Goal: Find specific page/section: Find specific page/section

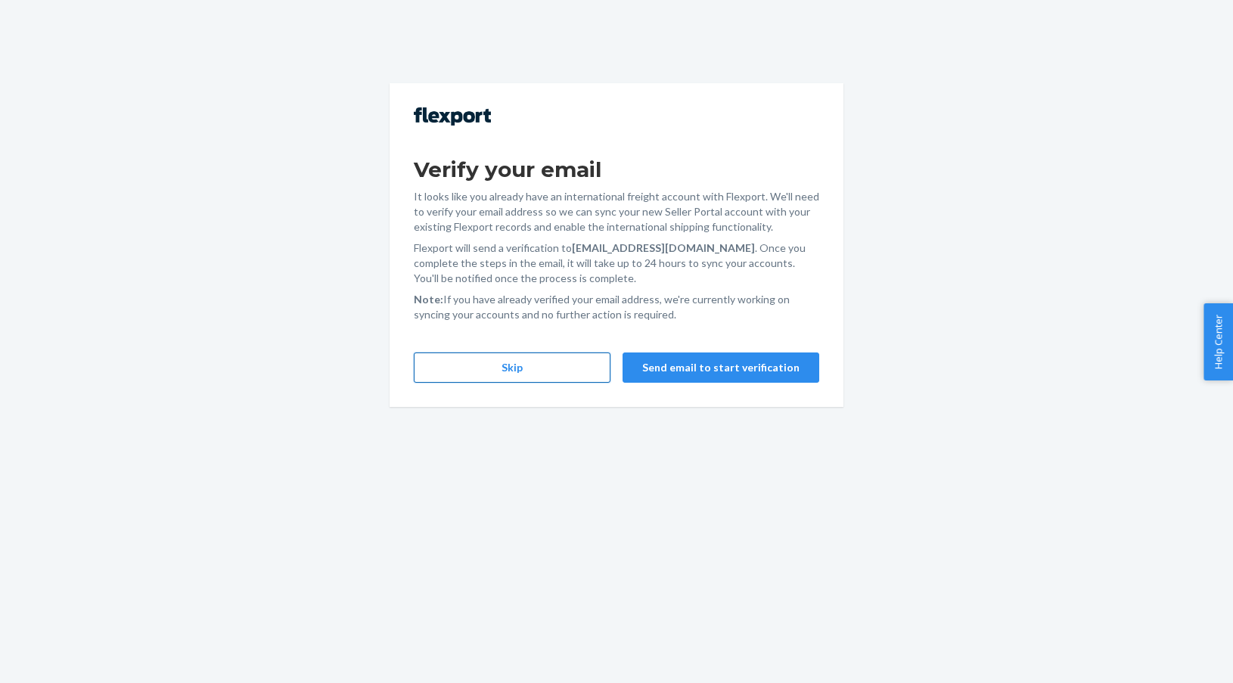
click at [466, 369] on button "Skip" at bounding box center [512, 368] width 197 height 30
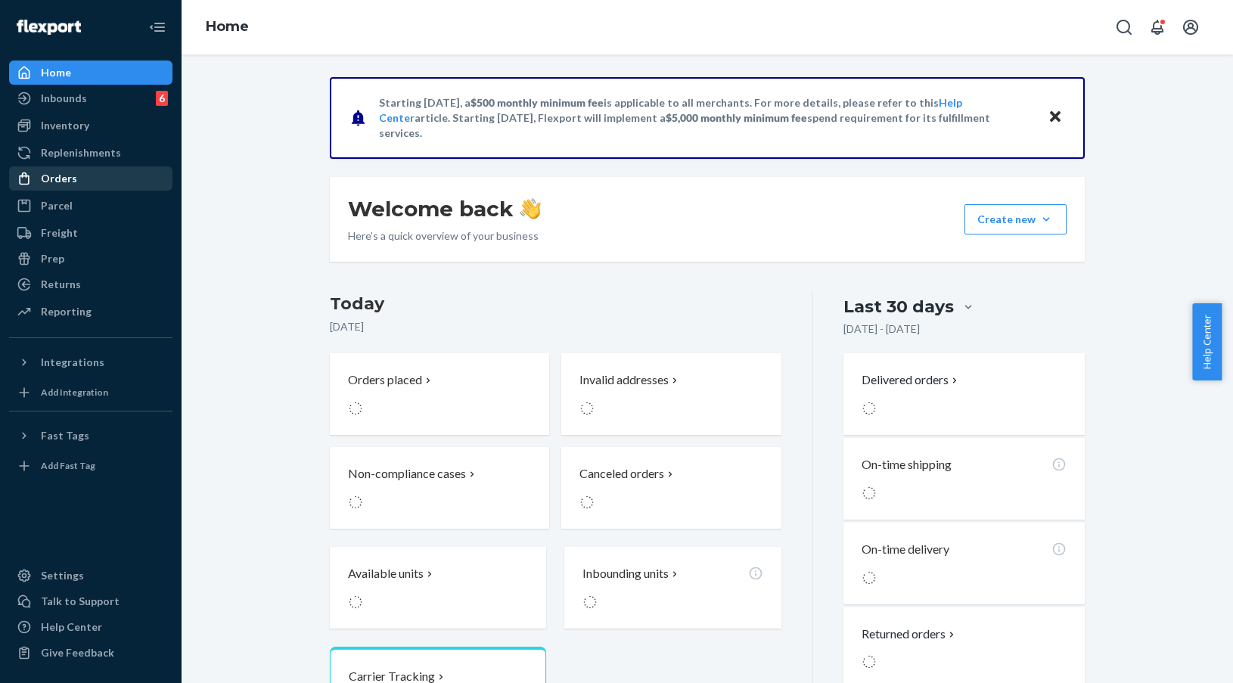
click at [107, 176] on div "Orders" at bounding box center [91, 178] width 160 height 21
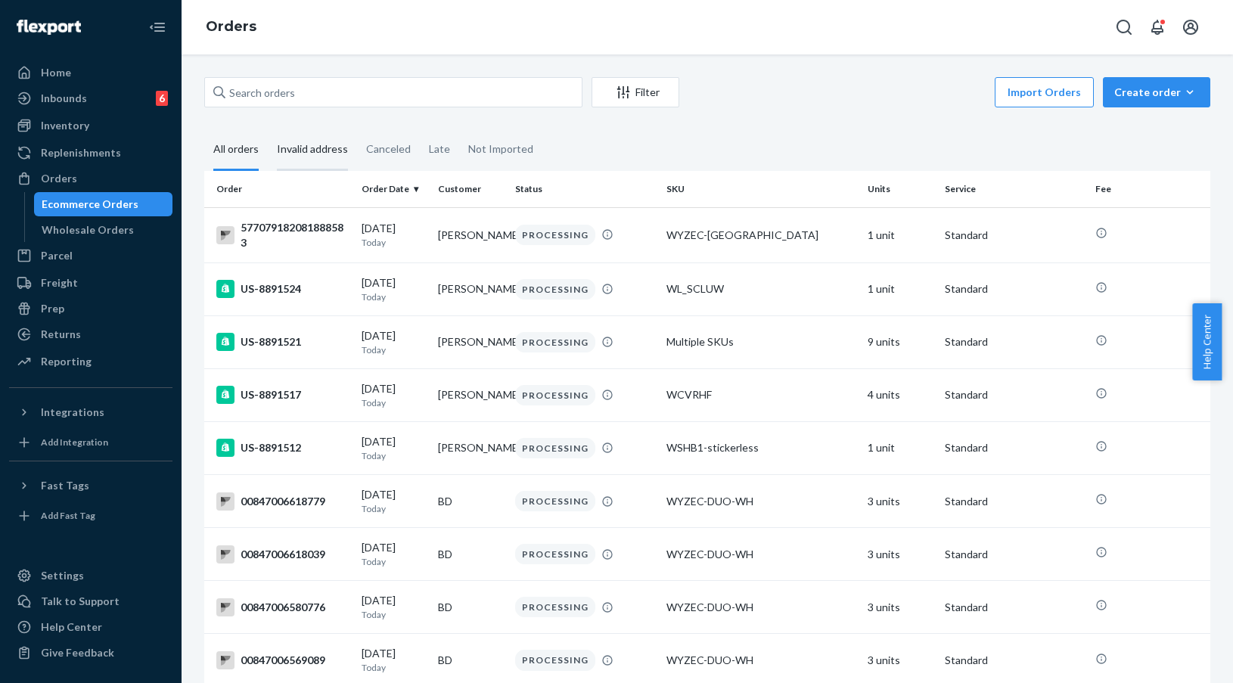
click at [326, 151] on div "Invalid address" at bounding box center [312, 150] width 71 height 42
click at [268, 129] on input "Invalid address" at bounding box center [268, 129] width 0 height 0
